Goal: Task Accomplishment & Management: Manage account settings

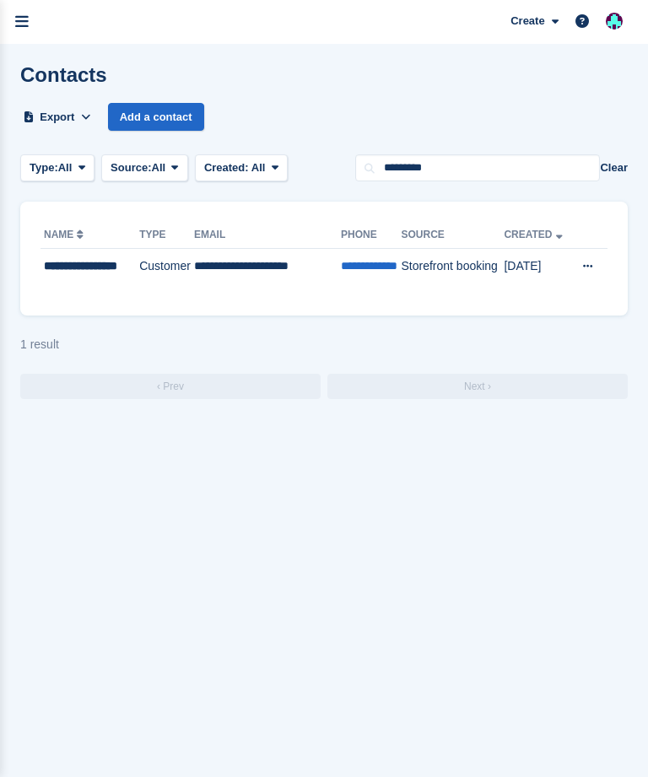
click at [26, 22] on icon "menu" at bounding box center [21, 21] width 13 height 15
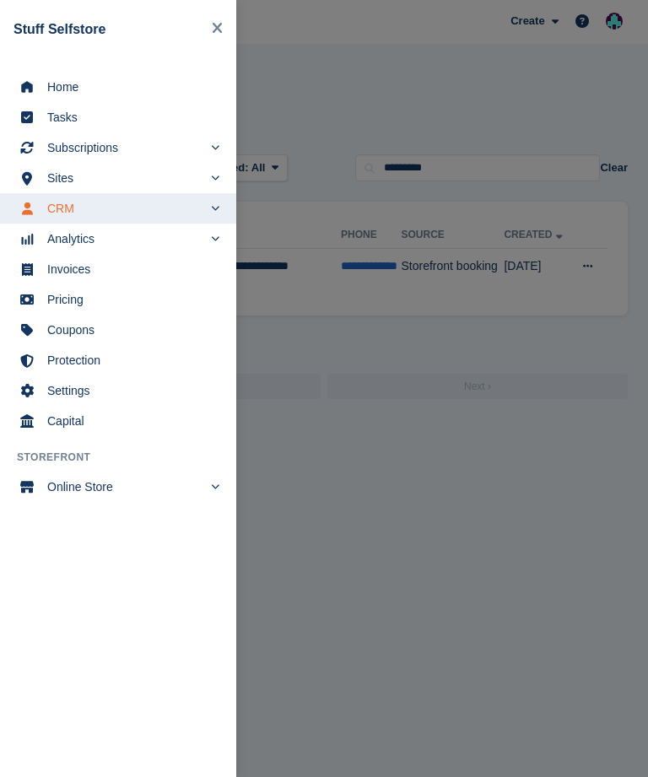
click at [111, 89] on span "Home" at bounding box center [129, 87] width 164 height 24
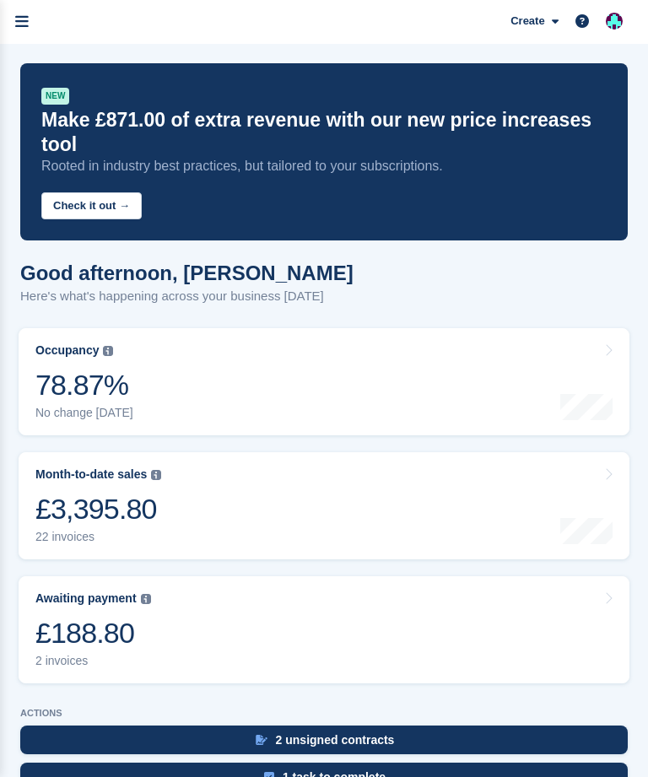
click at [146, 616] on div "£188.80" at bounding box center [93, 633] width 116 height 35
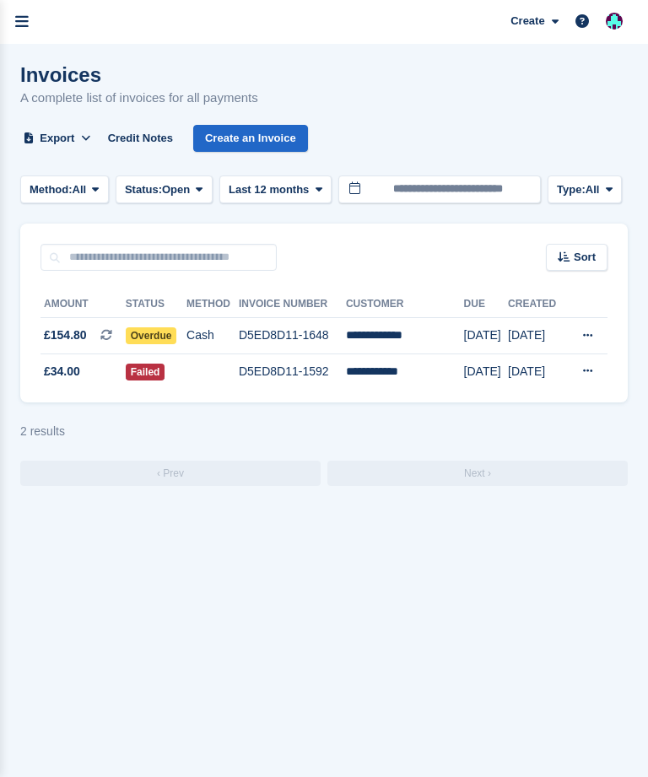
click at [272, 332] on td "D5ED8D11-1648" at bounding box center [292, 336] width 107 height 36
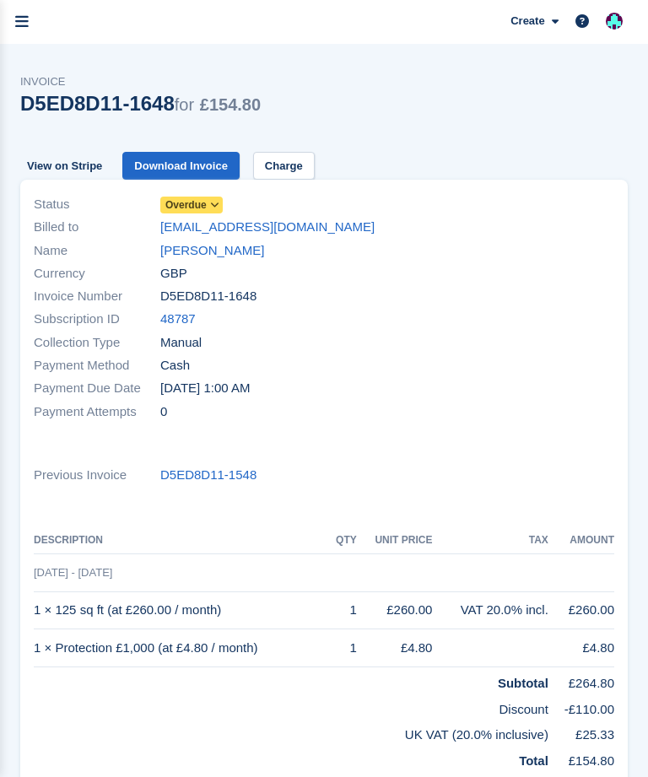
click at [288, 162] on link "Charge" at bounding box center [284, 166] width 62 height 28
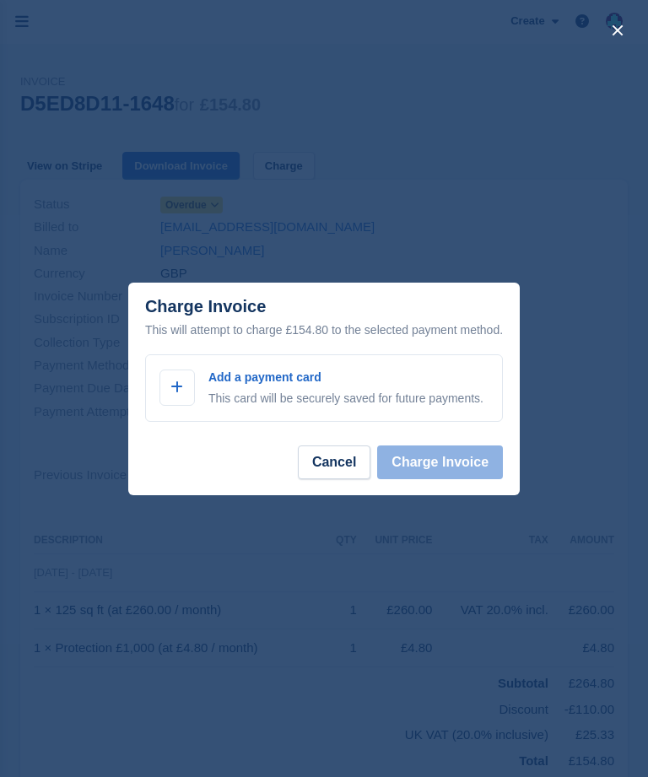
click at [351, 463] on button "Cancel" at bounding box center [334, 462] width 73 height 34
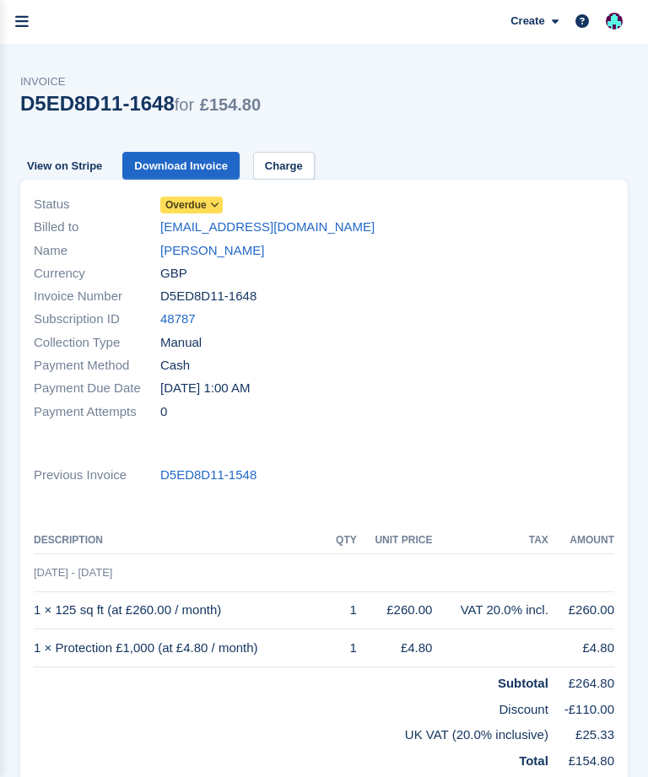
click at [20, 16] on icon "menu" at bounding box center [21, 21] width 13 height 15
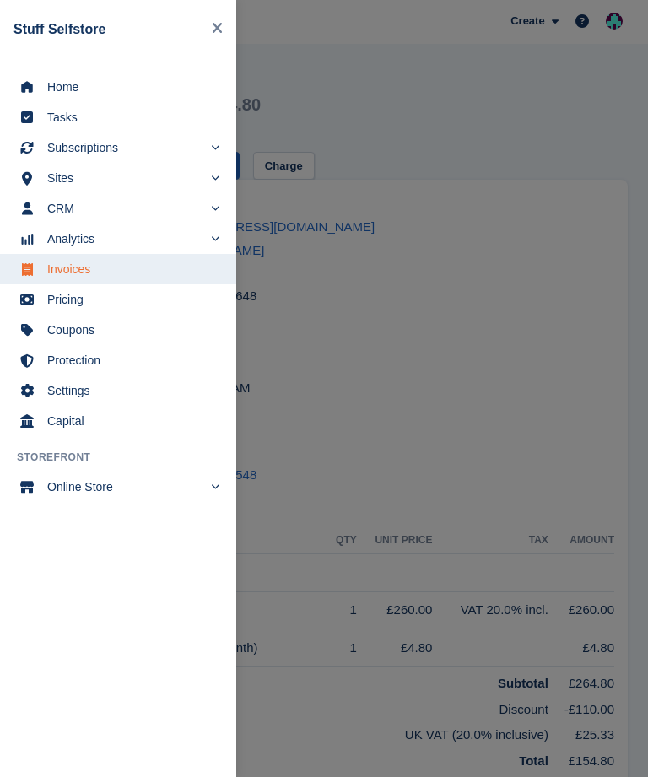
click at [111, 85] on span "Home" at bounding box center [129, 87] width 164 height 24
